Goal: Transaction & Acquisition: Download file/media

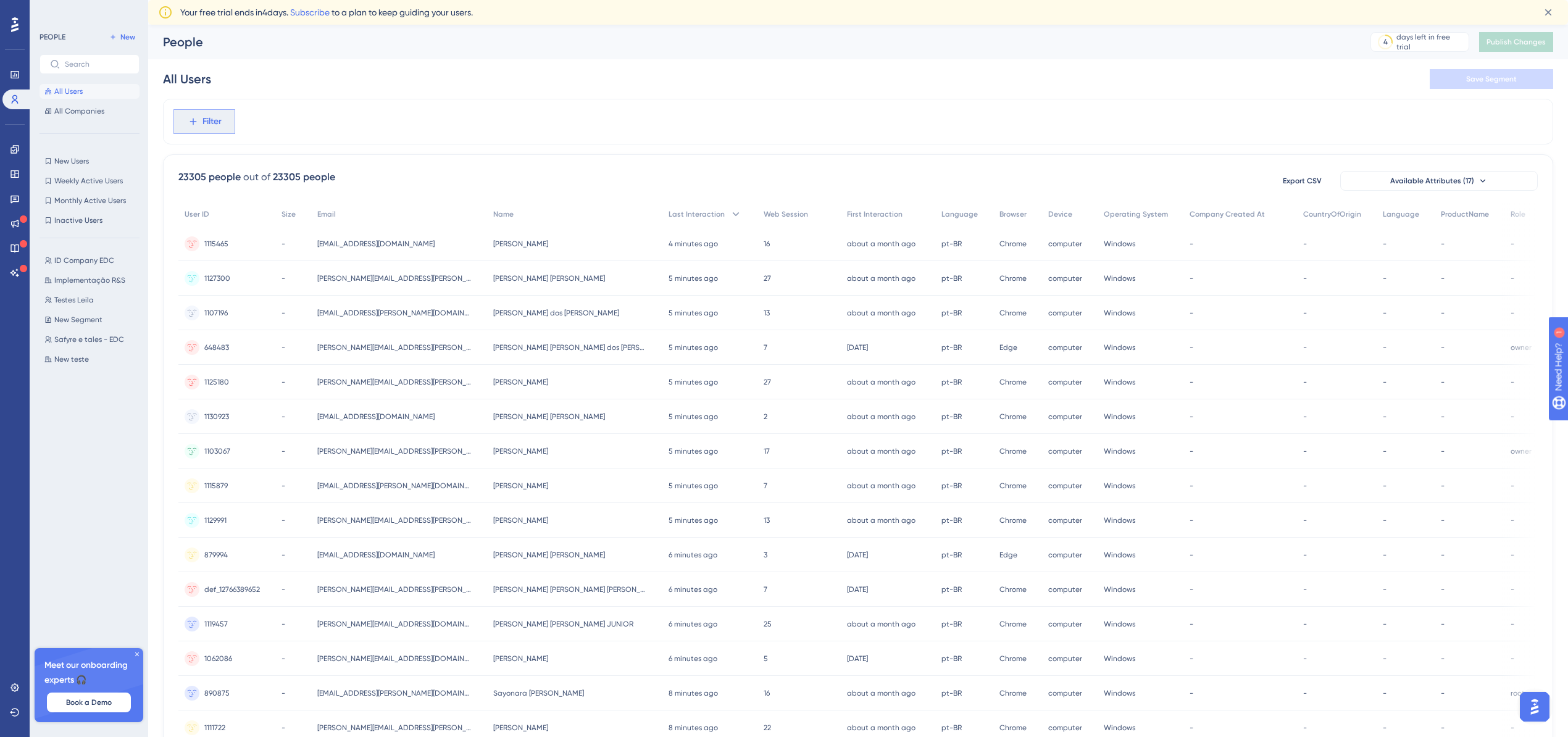
click at [215, 122] on span "Filter" at bounding box center [212, 121] width 19 height 15
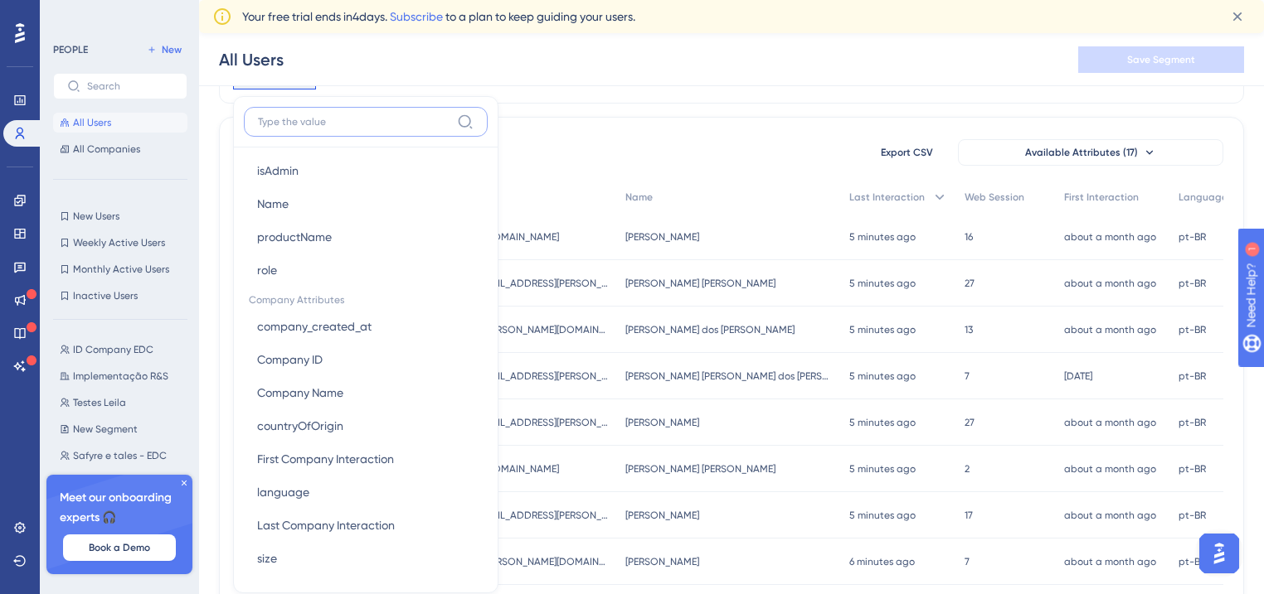
scroll to position [937, 0]
click at [185, 481] on icon at bounding box center [184, 483] width 10 height 10
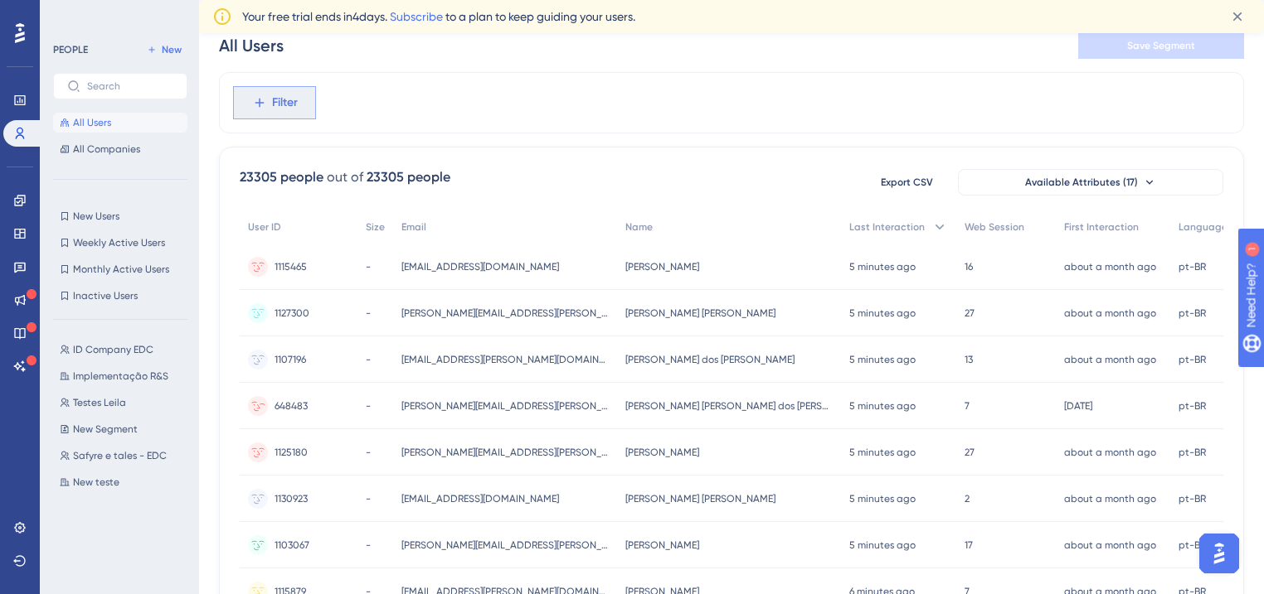
scroll to position [0, 0]
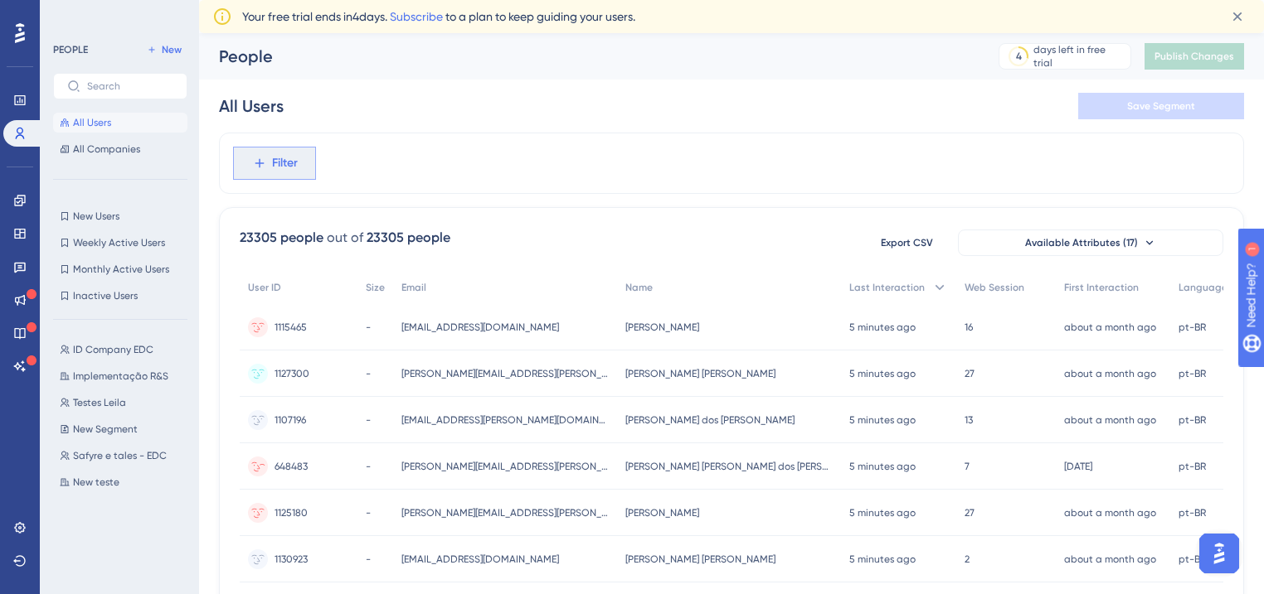
click at [292, 165] on span "Filter" at bounding box center [285, 163] width 26 height 20
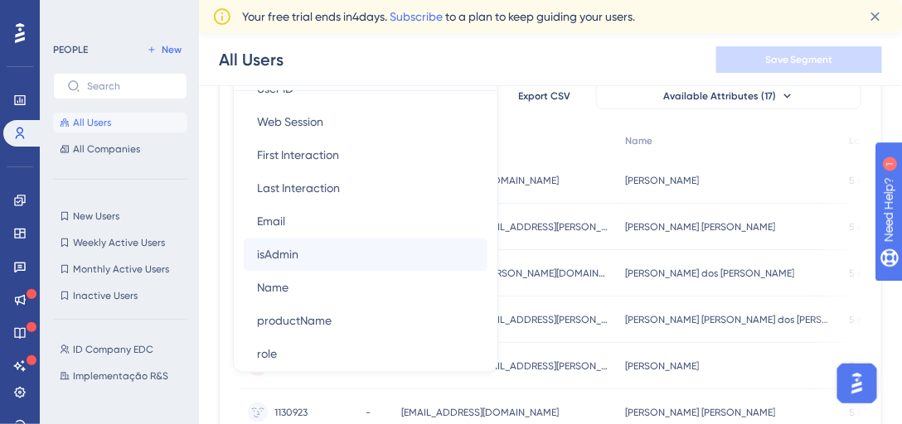
scroll to position [805, 0]
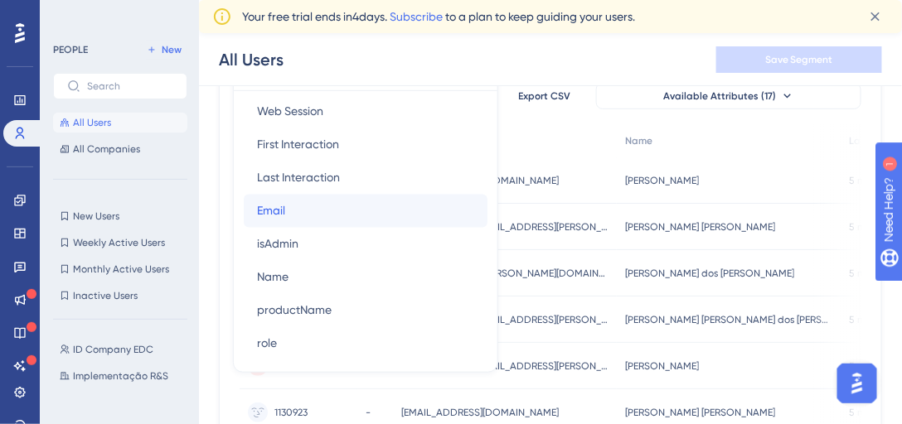
click at [306, 207] on button "Email Email" at bounding box center [366, 211] width 244 height 33
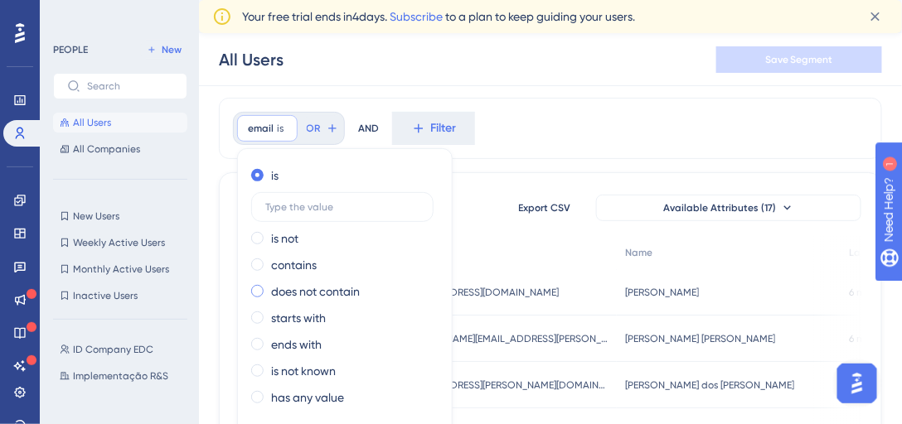
scroll to position [59, 0]
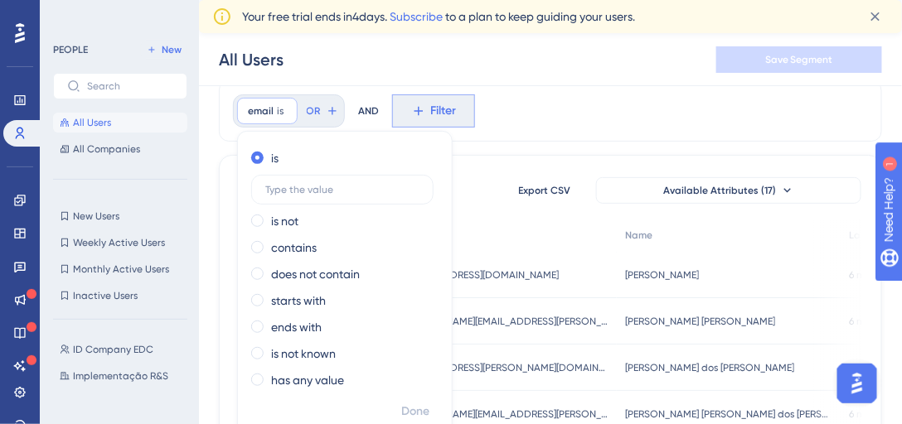
click at [284, 114] on div at bounding box center [285, 112] width 10 height 16
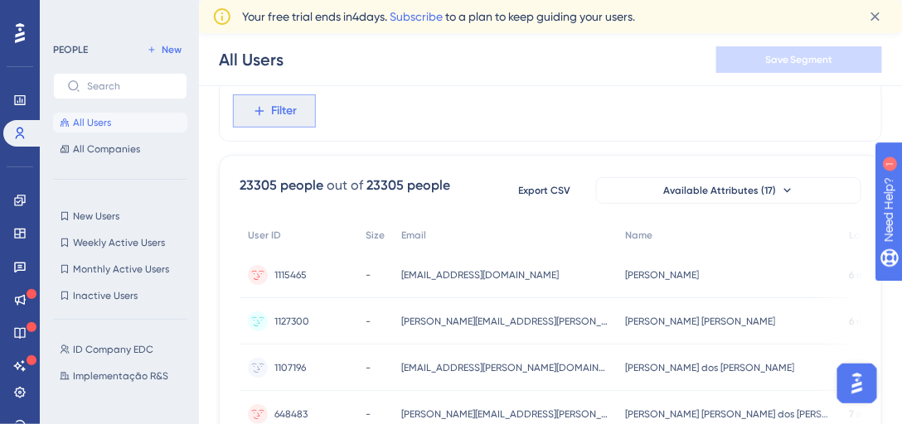
click at [263, 115] on icon at bounding box center [259, 111] width 15 height 15
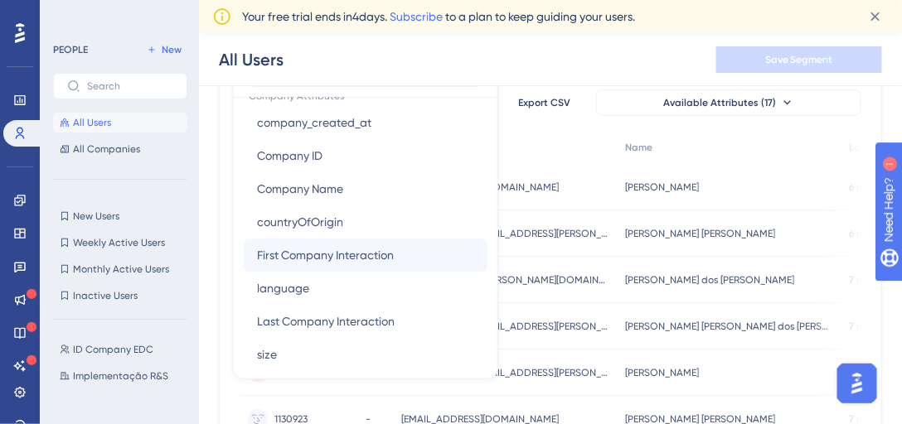
scroll to position [1100, 0]
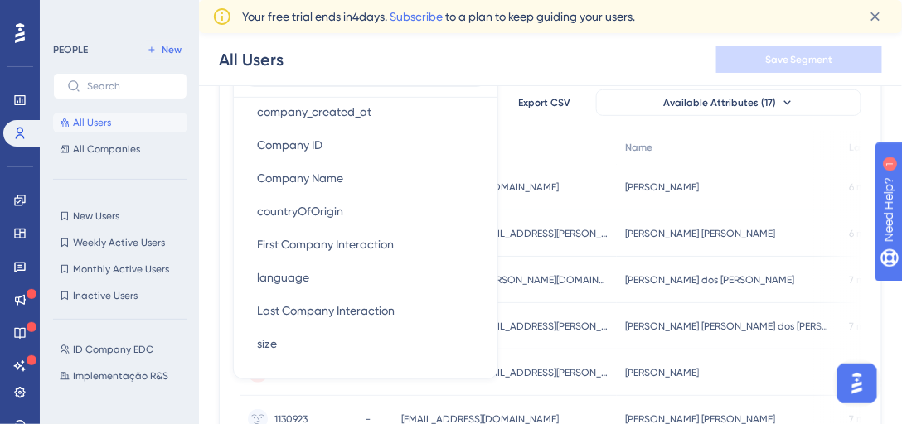
click at [0, 0] on div "All Users Save Segment" at bounding box center [0, 0] width 0 height 0
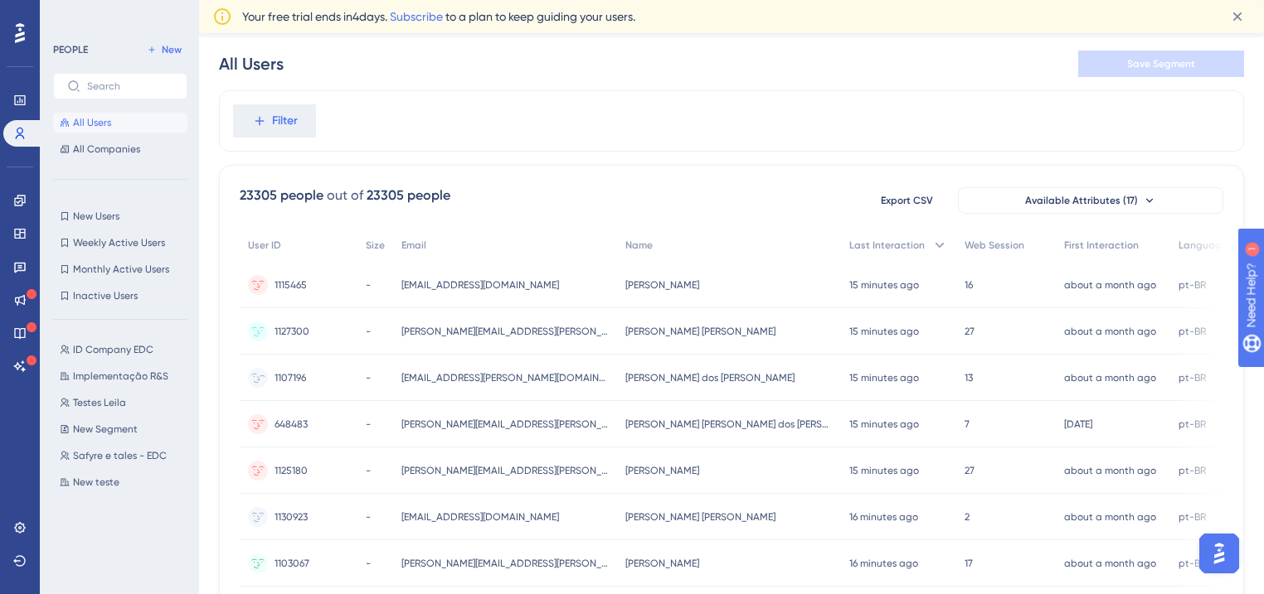
scroll to position [66, 0]
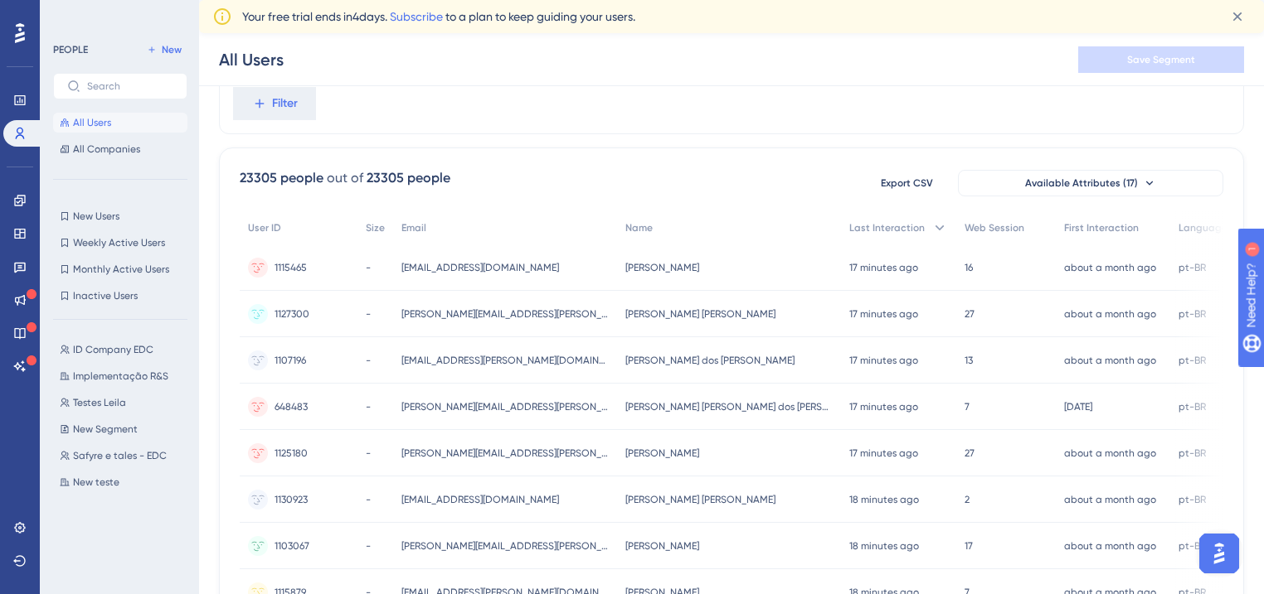
click at [1063, 182] on span "Available Attributes (17)" at bounding box center [1081, 183] width 113 height 13
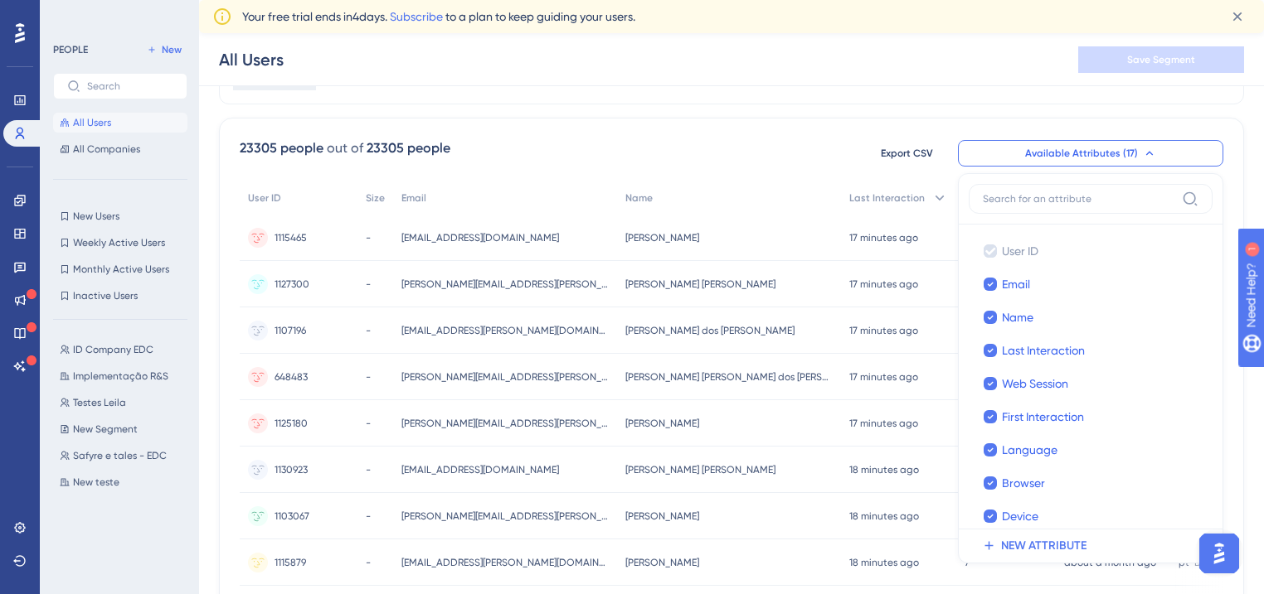
scroll to position [34, 0]
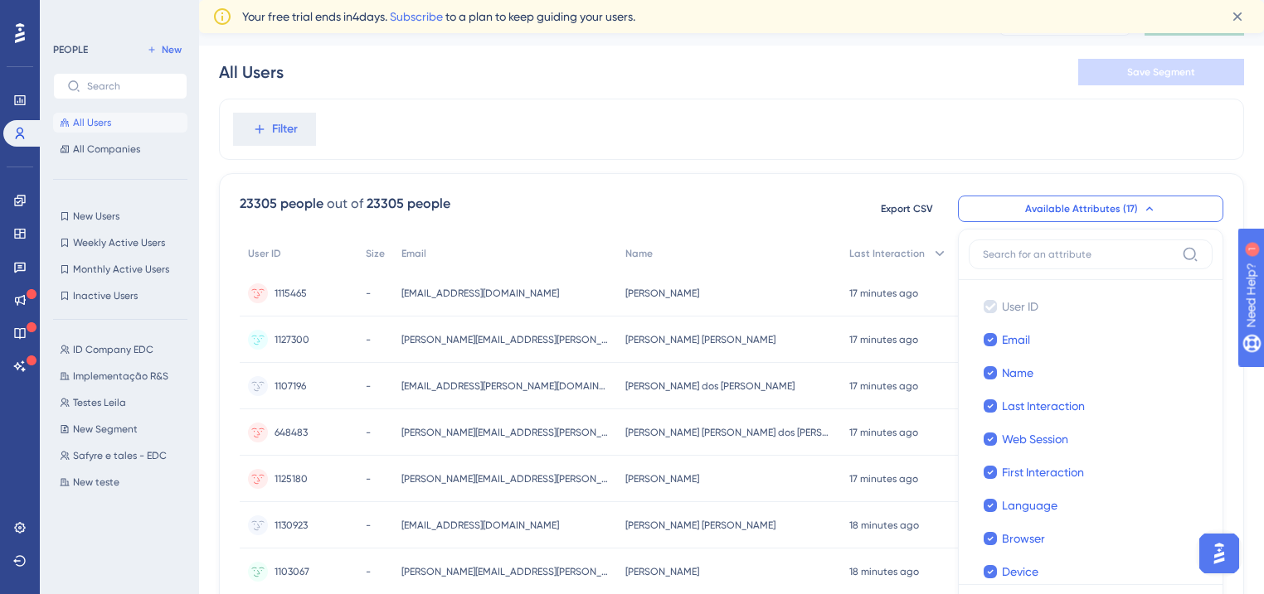
click at [824, 202] on div "23305 people out of 23305 people Export CSV Available Attributes (17) User ID U…" at bounding box center [731, 209] width 983 height 30
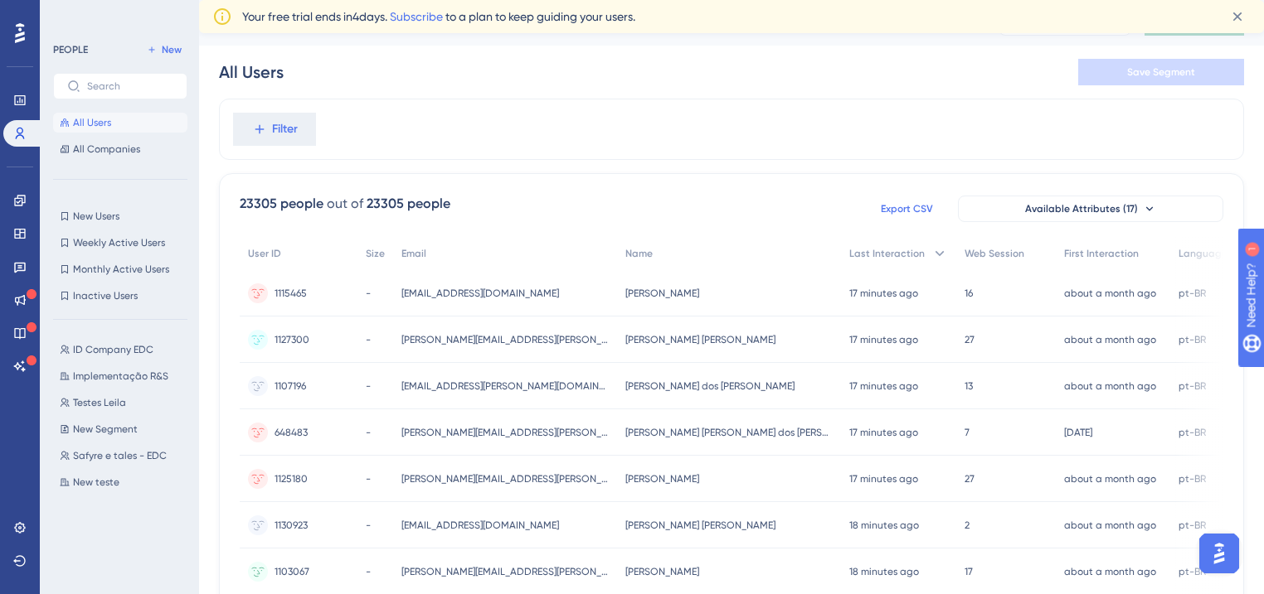
click at [896, 206] on span "Export CSV" at bounding box center [906, 208] width 52 height 13
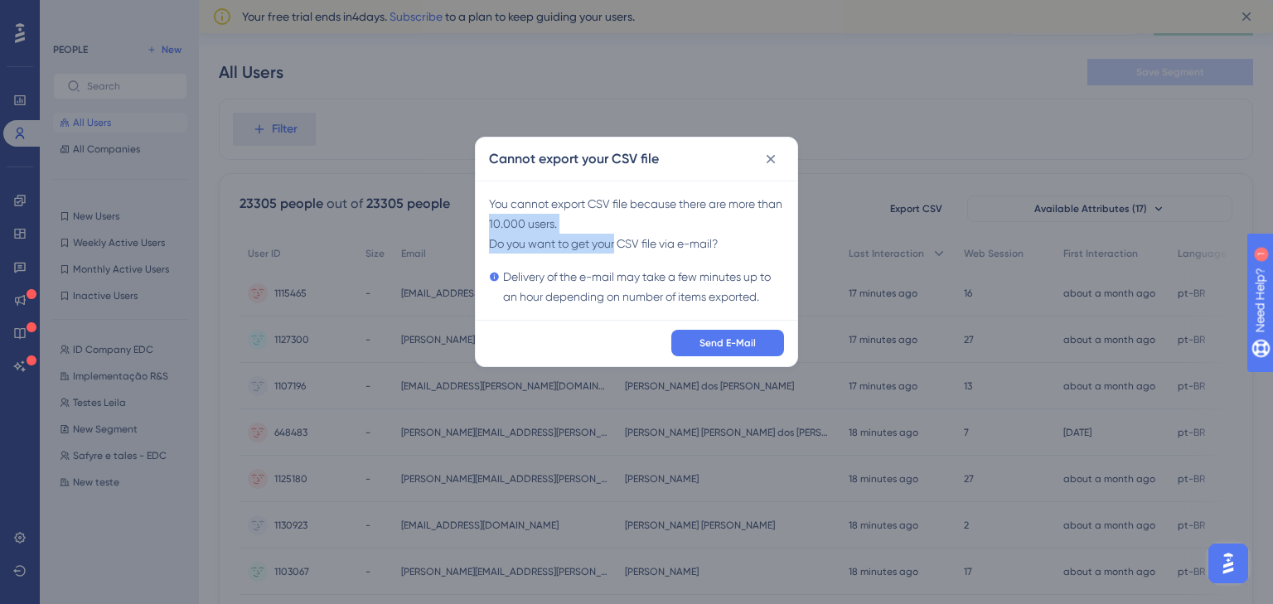
drag, startPoint x: 607, startPoint y: 245, endPoint x: 505, endPoint y: 209, distance: 108.3
click at [506, 211] on div "You cannot export CSV file because there are more than 10.000 users . Do you wa…" at bounding box center [636, 250] width 295 height 113
click at [720, 245] on div "You cannot export CSV file because there are more than 10.000 users . Do you wa…" at bounding box center [636, 250] width 295 height 113
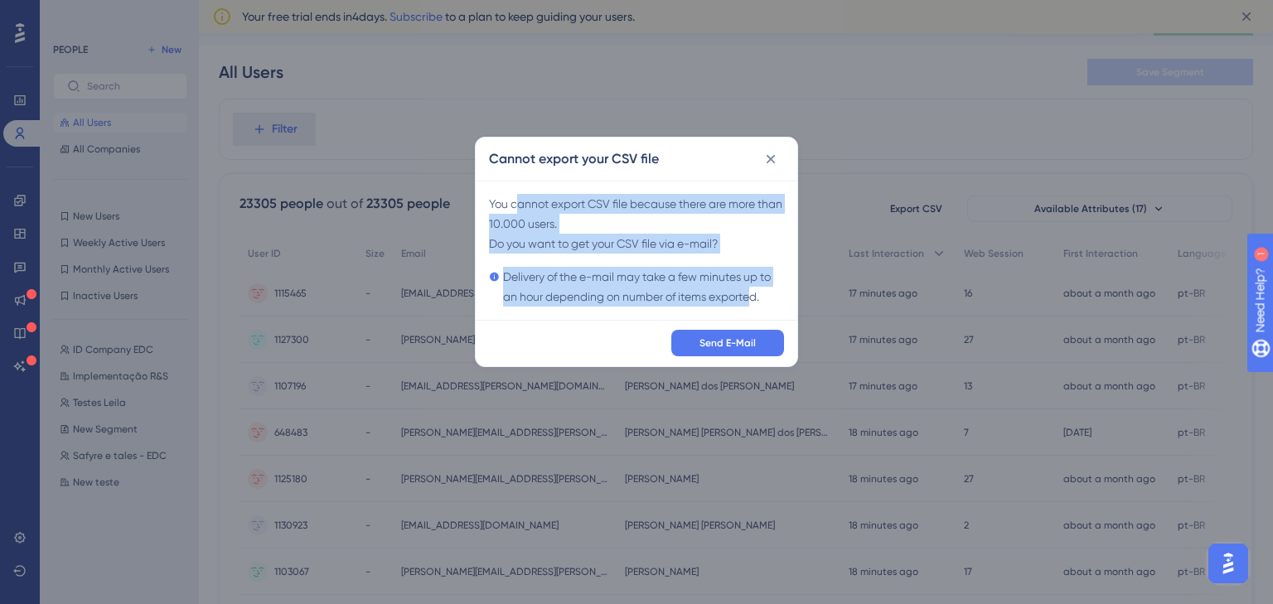
drag, startPoint x: 516, startPoint y: 205, endPoint x: 753, endPoint y: 297, distance: 254.3
click at [753, 297] on div "You cannot export CSV file because there are more than 10.000 users . Do you wa…" at bounding box center [636, 250] width 295 height 113
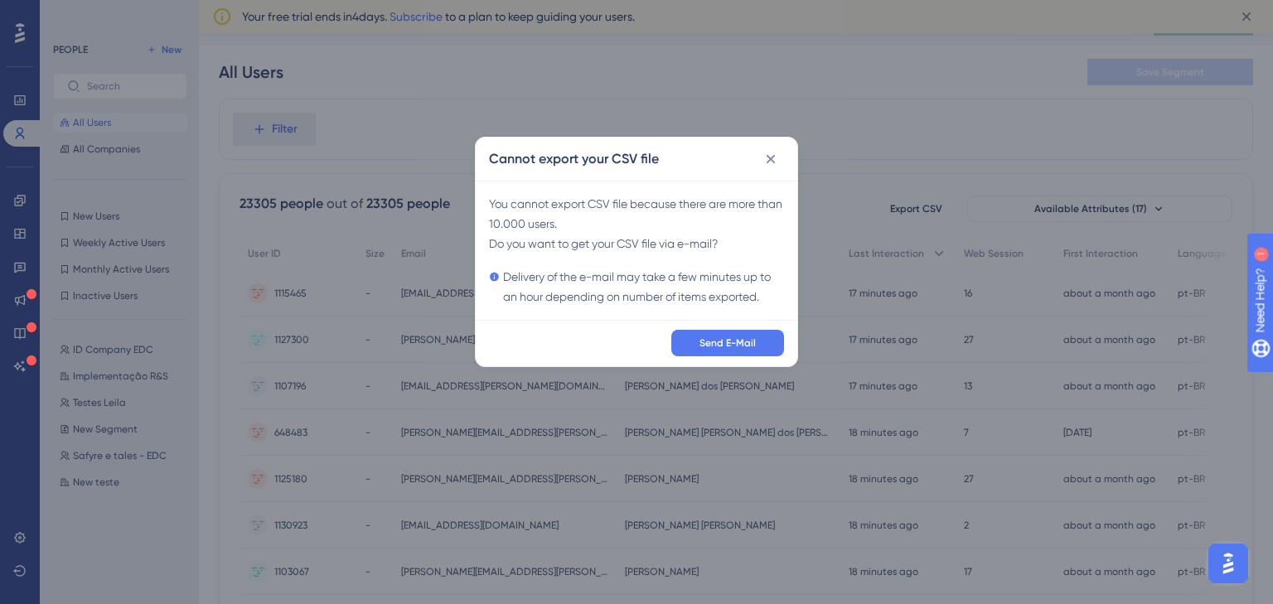
click at [785, 305] on div "You cannot export CSV file because there are more than 10.000 users . Do you wa…" at bounding box center [637, 250] width 322 height 139
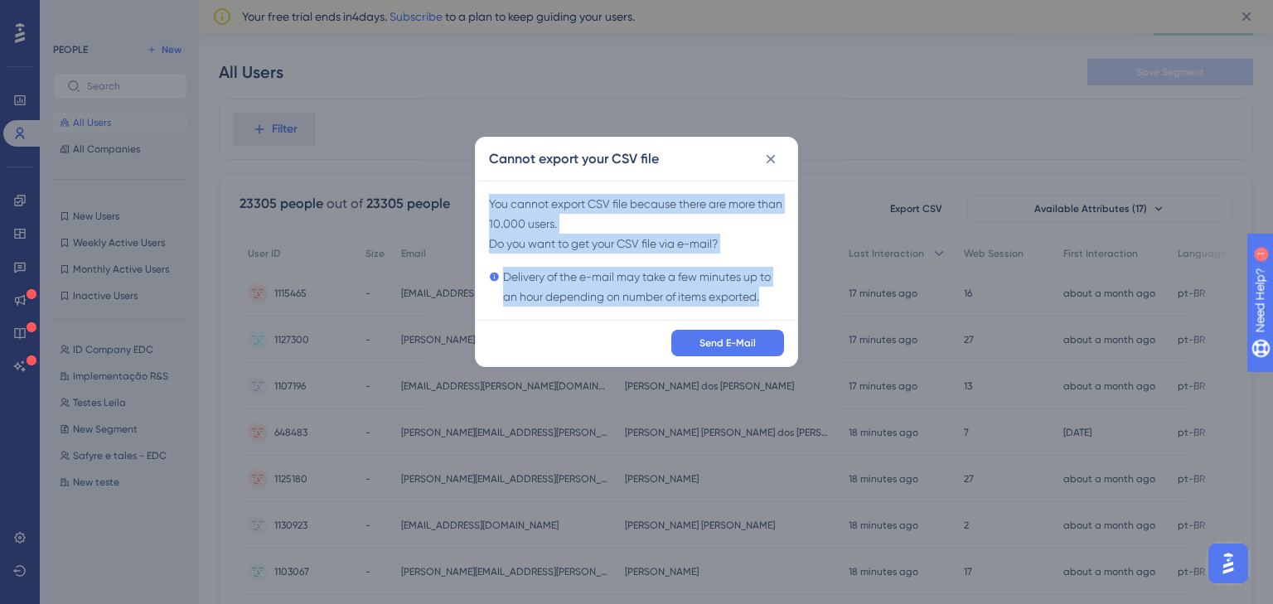
drag, startPoint x: 779, startPoint y: 298, endPoint x: 485, endPoint y: 192, distance: 312.1
click at [486, 190] on div "You cannot export CSV file because there are more than 10.000 users . Do you wa…" at bounding box center [637, 250] width 322 height 139
click at [621, 274] on div "Delivery of the e-mail may take a few minutes up to an hour depending on number…" at bounding box center [636, 287] width 295 height 40
drag, startPoint x: 771, startPoint y: 296, endPoint x: 473, endPoint y: 204, distance: 312.3
click at [473, 204] on div "Cannot export your CSV file You cannot export CSV file because there are more t…" at bounding box center [636, 302] width 1273 height 604
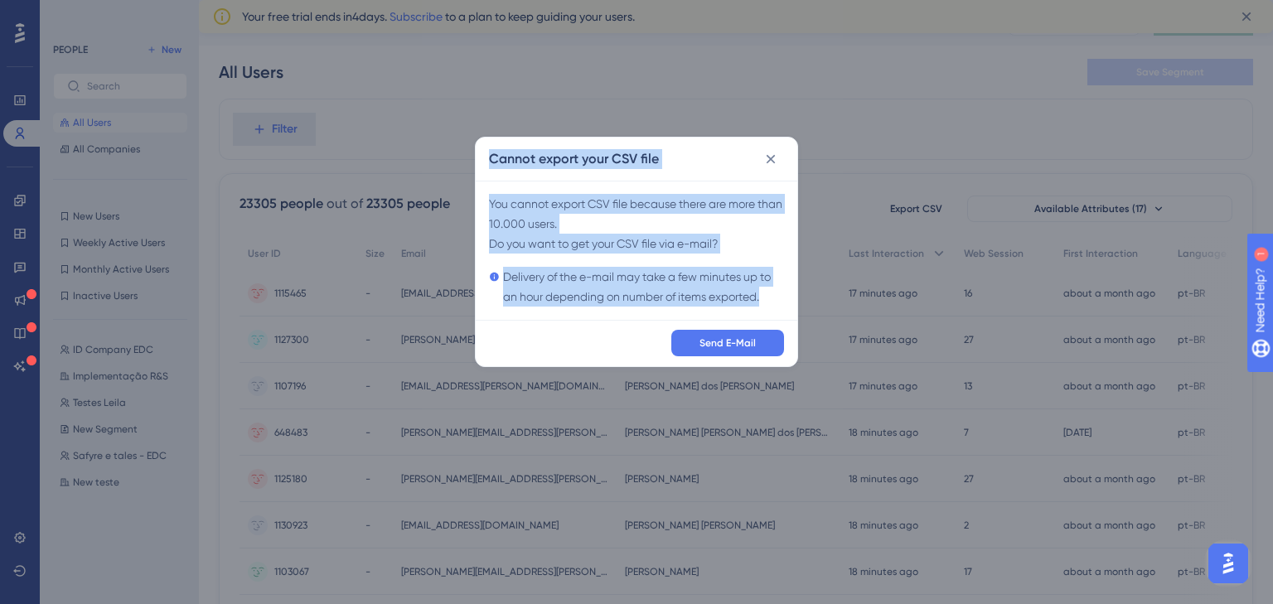
drag, startPoint x: 681, startPoint y: 180, endPoint x: 683, endPoint y: 188, distance: 8.7
click at [681, 181] on div "You cannot export CSV file because there are more than 10.000 users . Do you wa…" at bounding box center [637, 250] width 322 height 139
click at [767, 275] on div "Delivery of the e-mail may take a few minutes up to an hour depending on number…" at bounding box center [636, 287] width 295 height 40
click at [764, 295] on div "Delivery of the e-mail may take a few minutes up to an hour depending on number…" at bounding box center [636, 287] width 295 height 40
drag, startPoint x: 766, startPoint y: 295, endPoint x: 483, endPoint y: 199, distance: 299.4
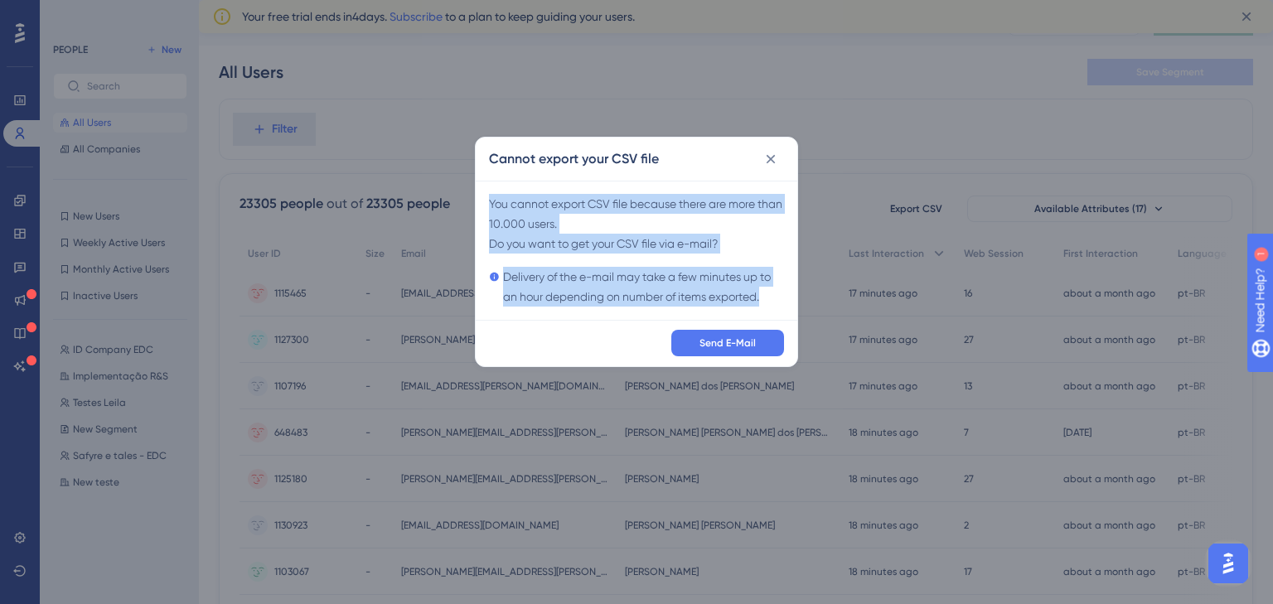
click at [483, 199] on div "You cannot export CSV file because there are more than 10.000 users . Do you wa…" at bounding box center [637, 250] width 322 height 139
click at [737, 301] on div "Delivery of the e-mail may take a few minutes up to an hour depending on number…" at bounding box center [636, 287] width 295 height 40
click at [781, 296] on div "Delivery of the e-mail may take a few minutes up to an hour depending on number…" at bounding box center [636, 287] width 295 height 40
click at [740, 292] on div "Delivery of the e-mail may take a few minutes up to an hour depending on number…" at bounding box center [636, 287] width 295 height 40
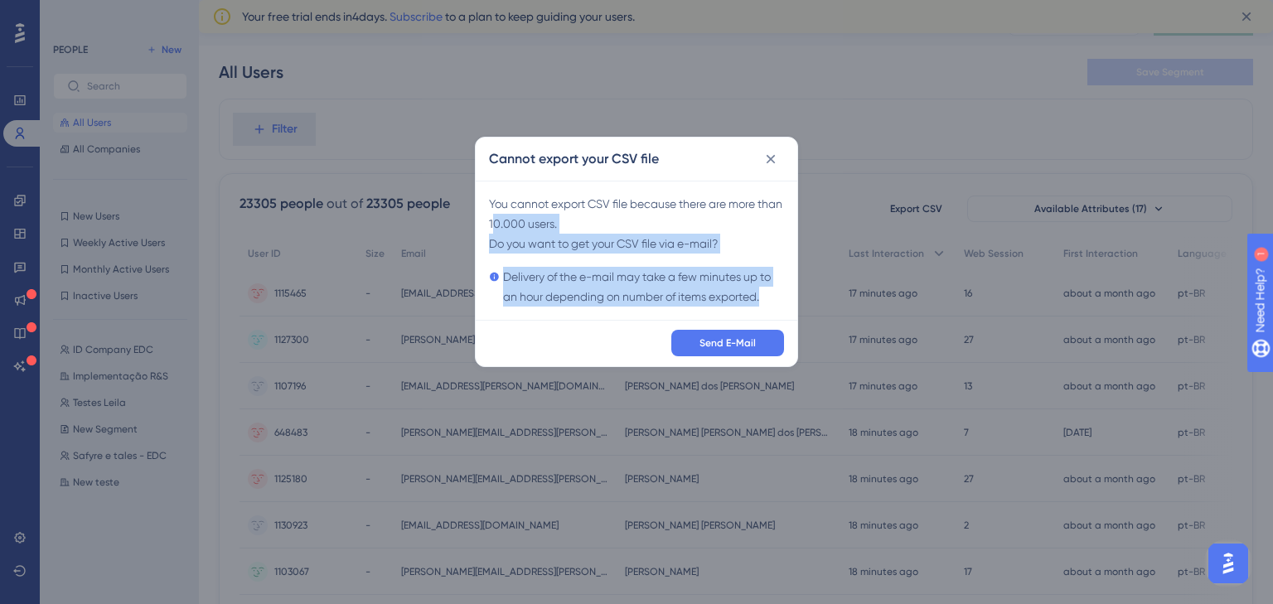
drag, startPoint x: 773, startPoint y: 301, endPoint x: 520, endPoint y: 221, distance: 265.3
click at [520, 221] on div "You cannot export CSV file because there are more than 10.000 users . Do you wa…" at bounding box center [636, 250] width 295 height 113
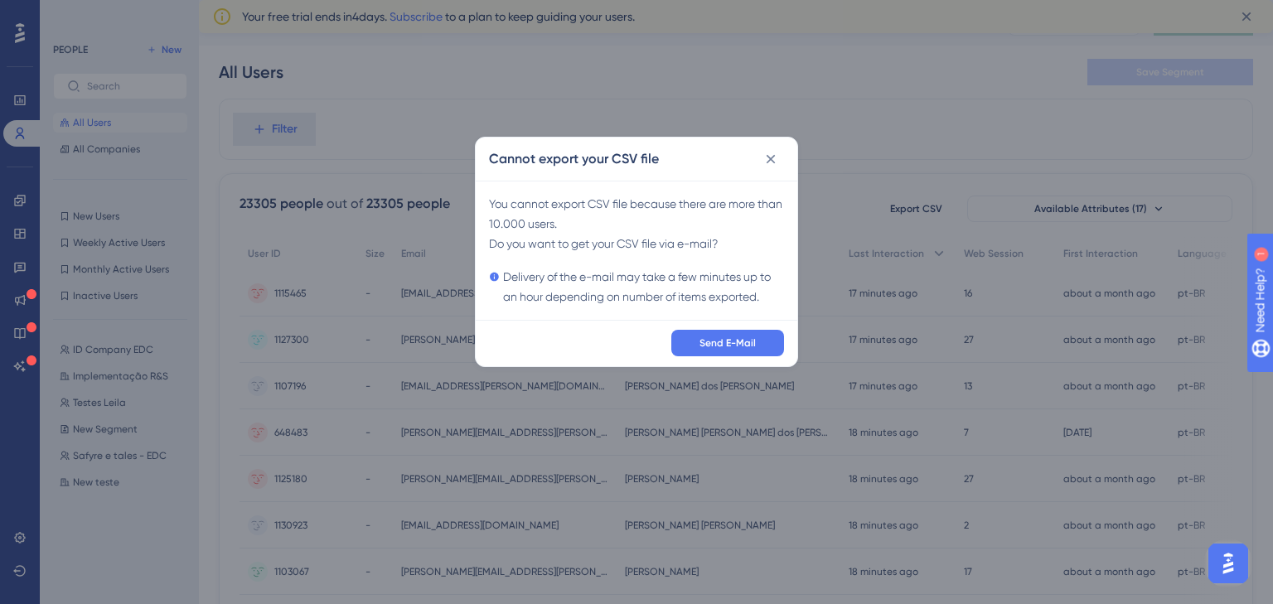
click at [988, 177] on div "Cannot export your CSV file You cannot export CSV file because there are more t…" at bounding box center [636, 302] width 1273 height 604
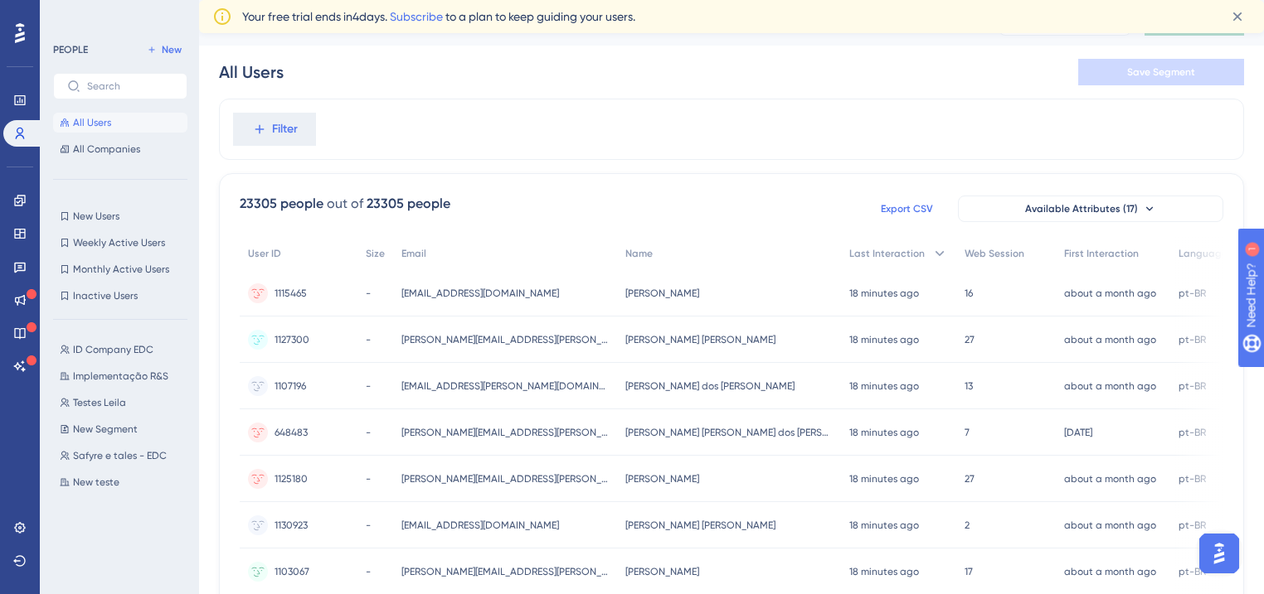
click at [902, 210] on span "Export CSV" at bounding box center [906, 208] width 52 height 13
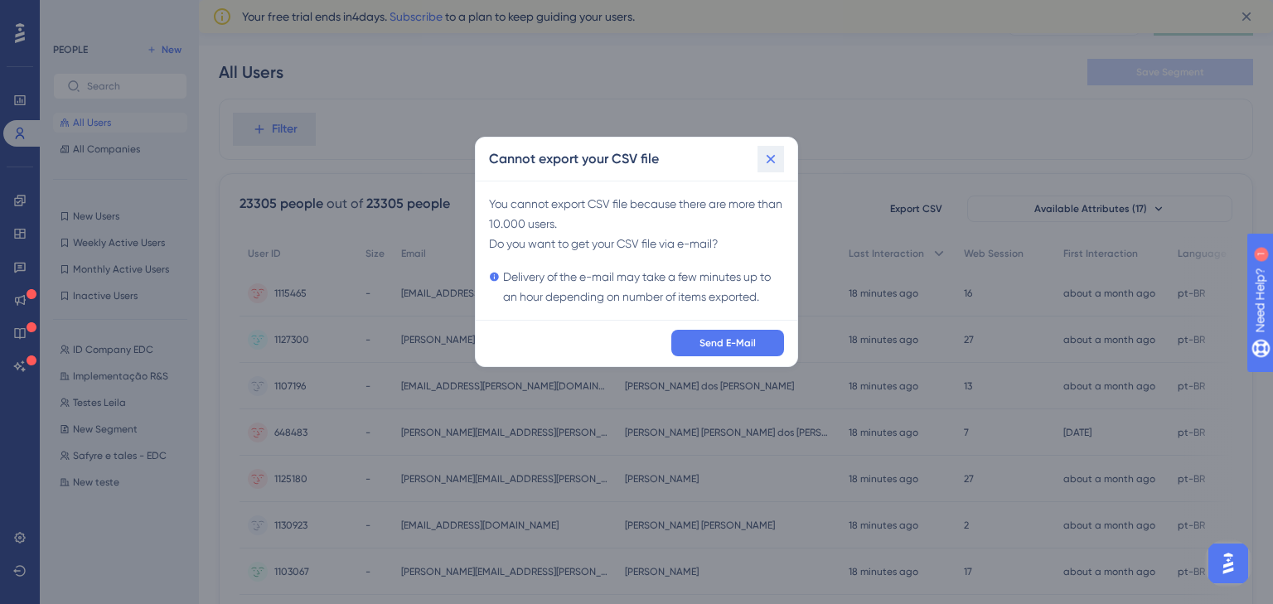
click at [776, 167] on button at bounding box center [771, 159] width 27 height 27
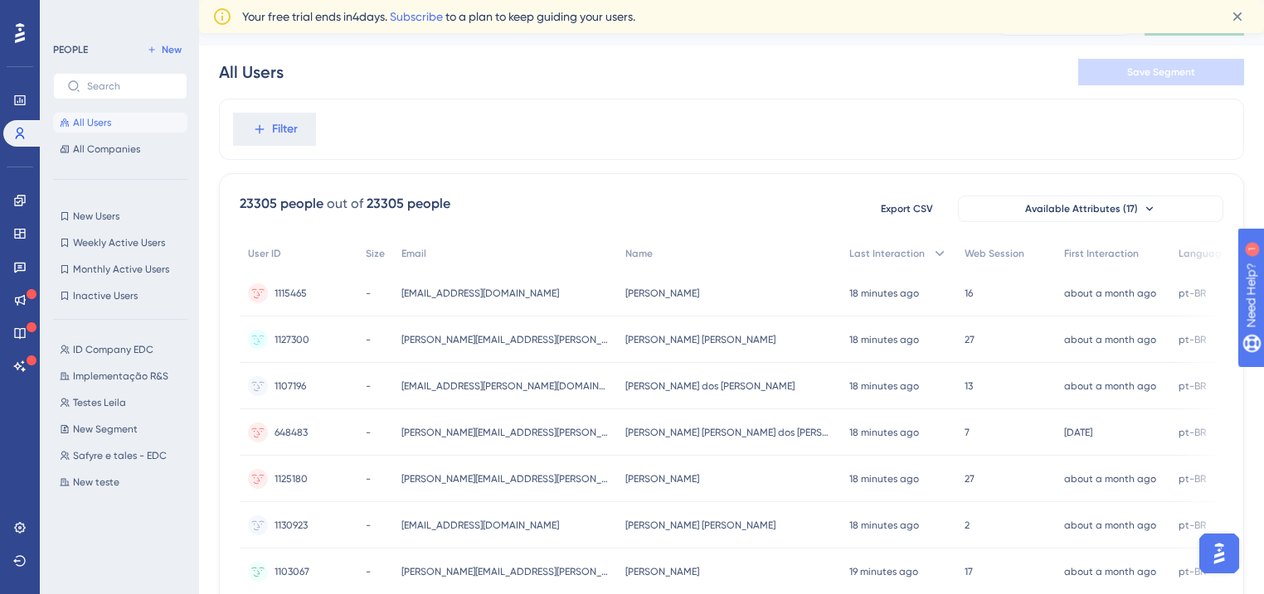
scroll to position [34, 10]
click at [905, 216] on button "Export CSV" at bounding box center [906, 209] width 83 height 27
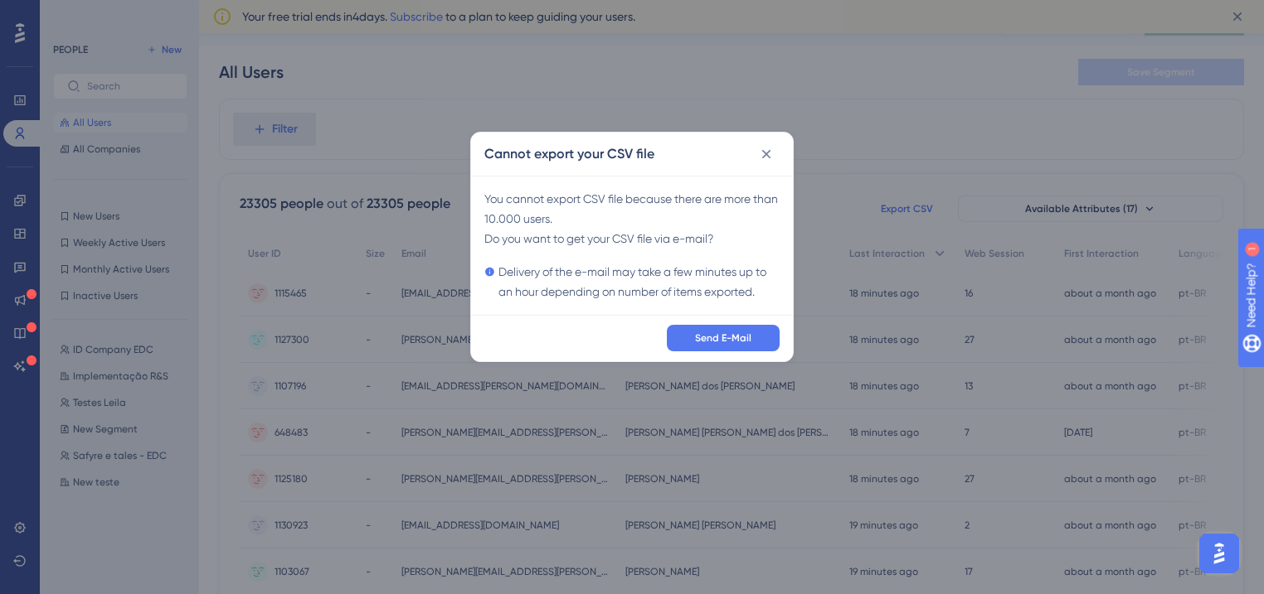
scroll to position [34, 0]
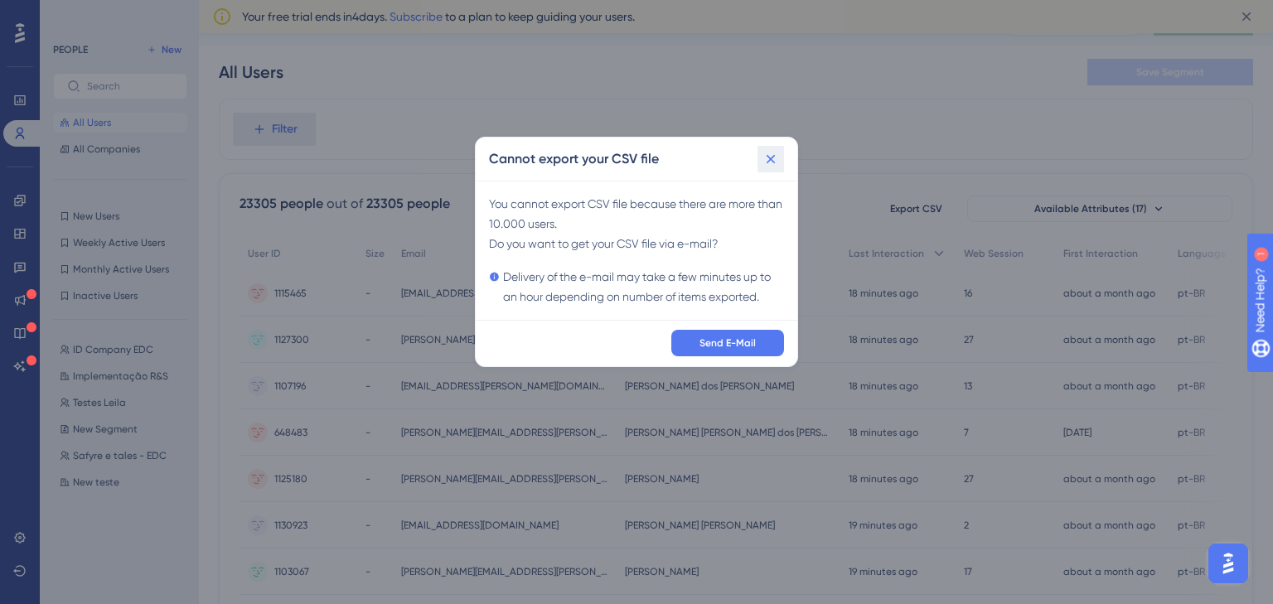
click at [774, 162] on icon at bounding box center [771, 159] width 17 height 17
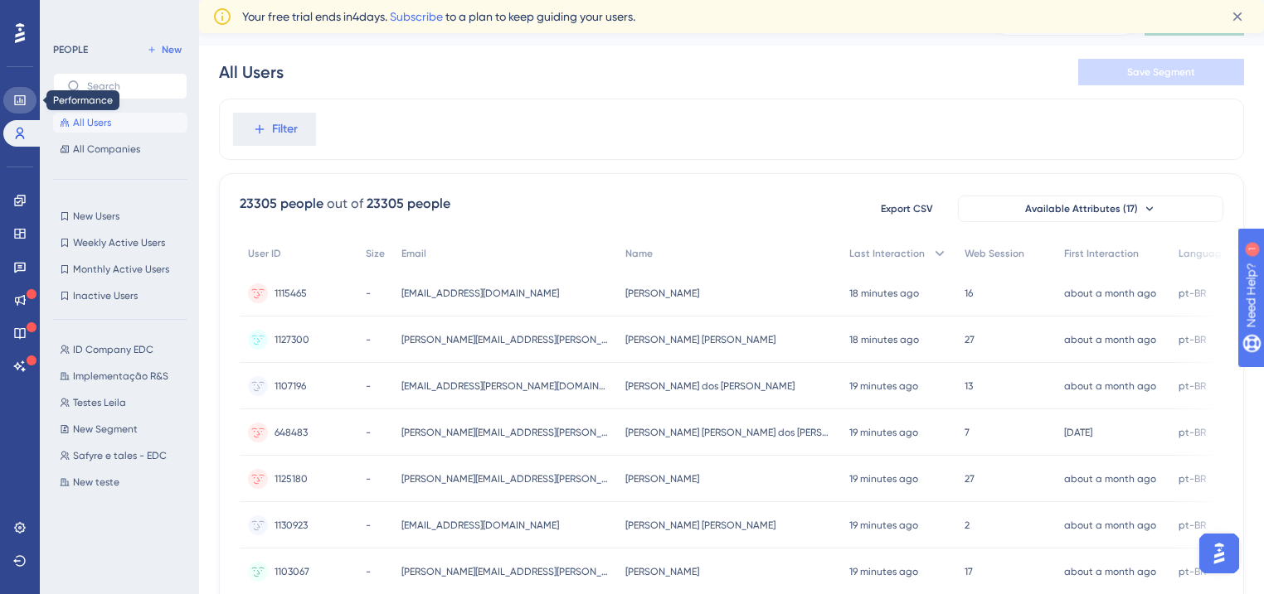
click at [26, 103] on icon at bounding box center [19, 100] width 13 height 13
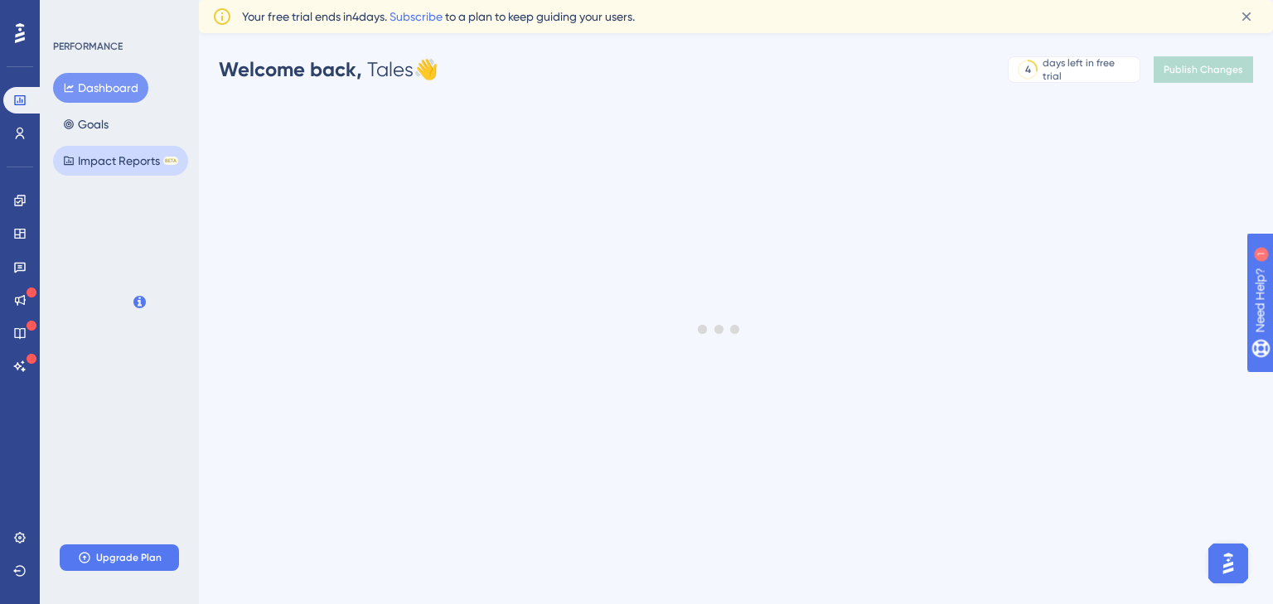
click at [119, 167] on button "Impact Reports BETA" at bounding box center [120, 161] width 135 height 30
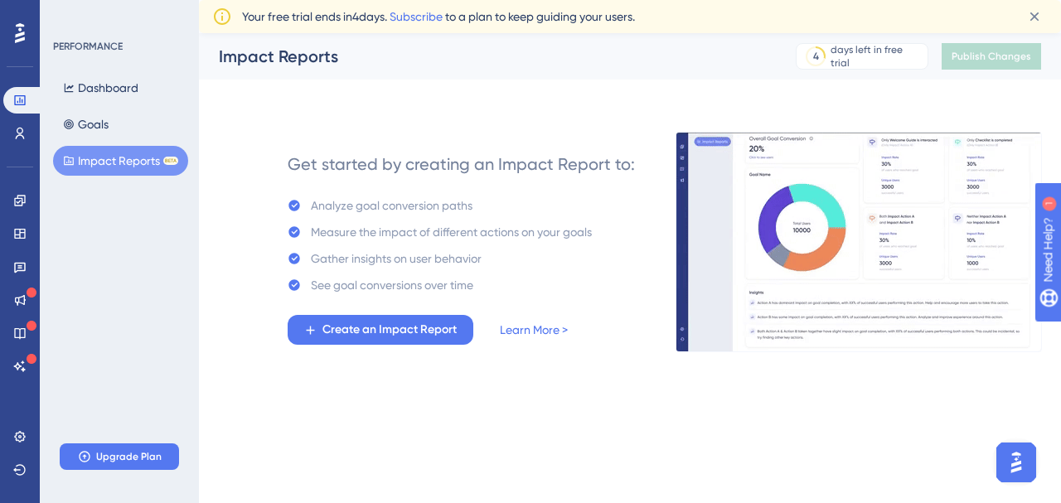
click at [782, 106] on div "Get started by creating an Impact Report to: Analyze goal conversion paths Meas…" at bounding box center [630, 222] width 822 height 259
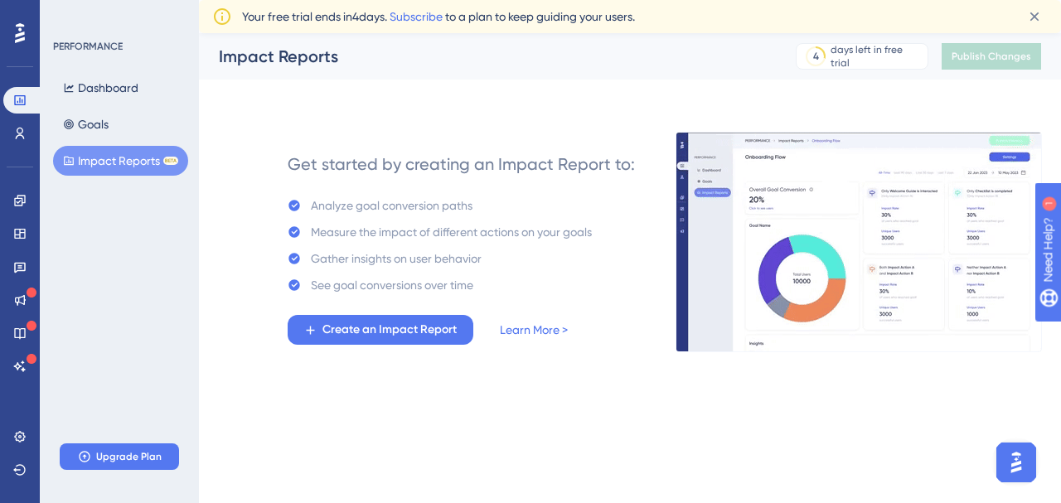
click at [713, 97] on div "Get started by creating an Impact Report to: Analyze goal conversion paths Meas…" at bounding box center [630, 222] width 822 height 259
click at [688, 70] on div "Impact Reports 4 days left in free trial Click to see upgrade options Publish C…" at bounding box center [630, 56] width 862 height 46
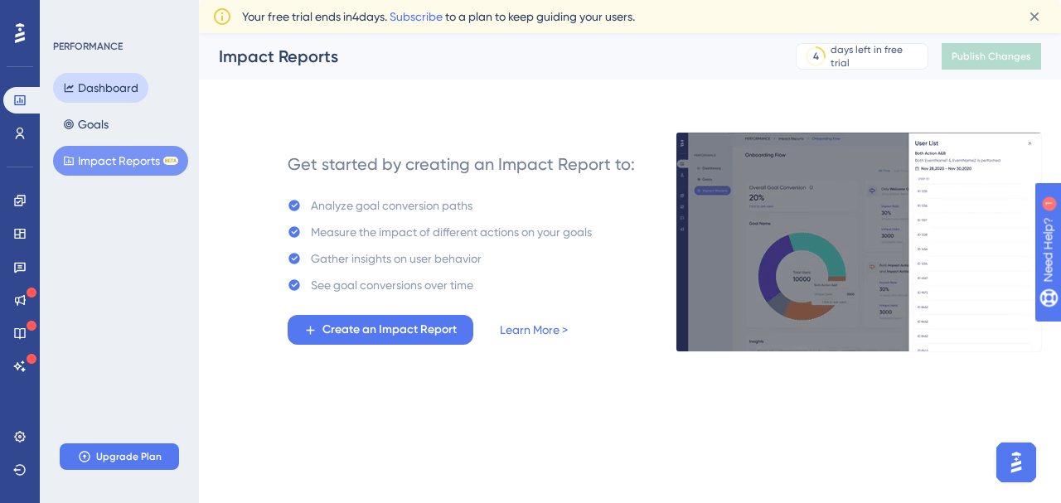
click at [73, 94] on button "Dashboard" at bounding box center [100, 88] width 95 height 30
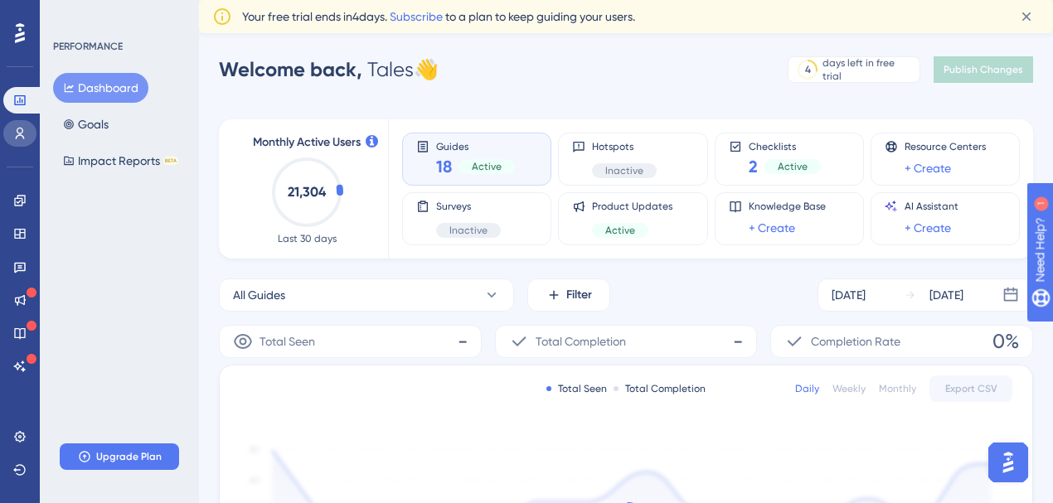
click at [22, 131] on icon at bounding box center [20, 134] width 9 height 12
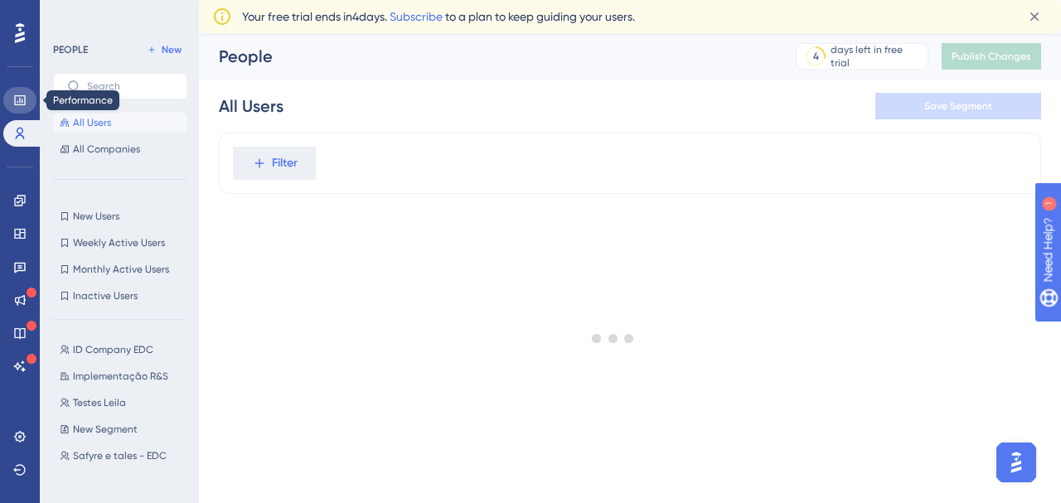
click at [24, 103] on icon at bounding box center [19, 100] width 11 height 10
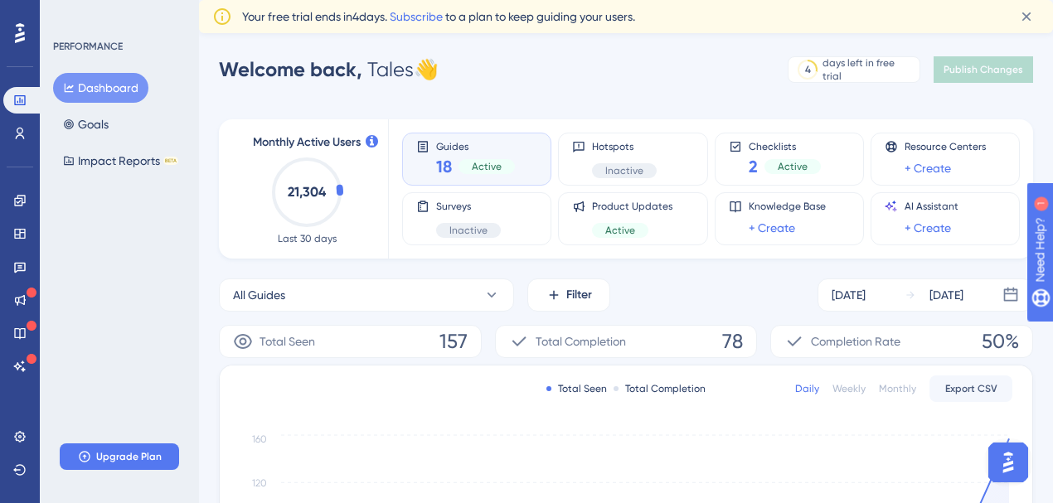
click at [136, 90] on button "Dashboard" at bounding box center [100, 88] width 95 height 30
